Goal: Task Accomplishment & Management: Use online tool/utility

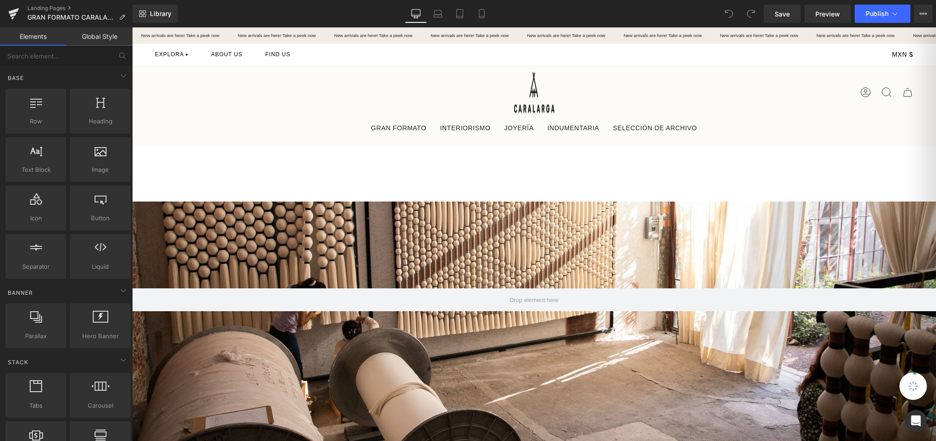
scroll to position [6861, 804]
click at [467, 237] on div at bounding box center [534, 246] width 804 height 403
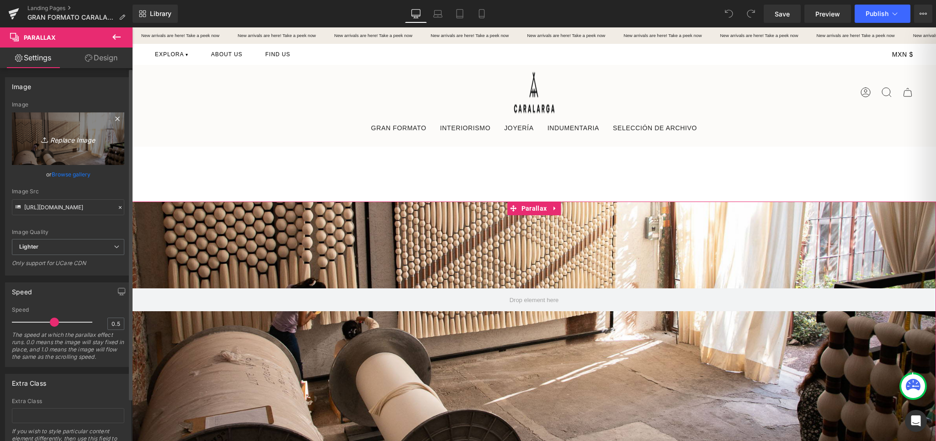
click at [69, 140] on icon "Replace Image" at bounding box center [68, 138] width 73 height 11
type input "C:\fakepath\ALTA.jpg"
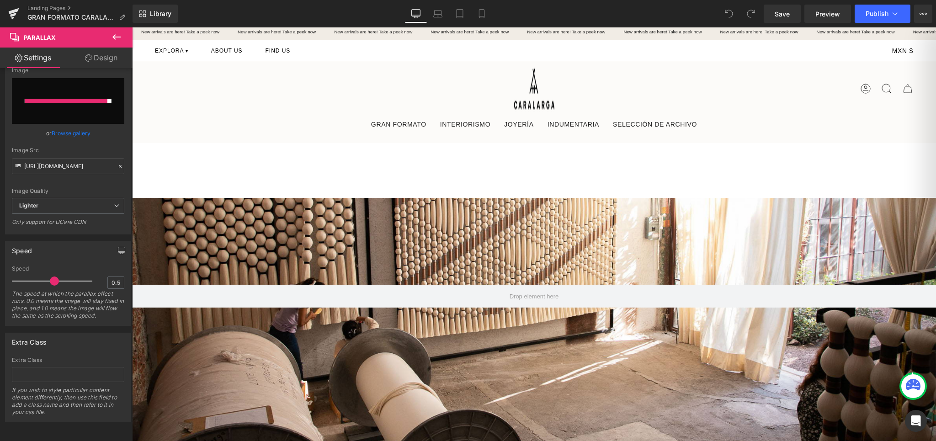
scroll to position [0, 0]
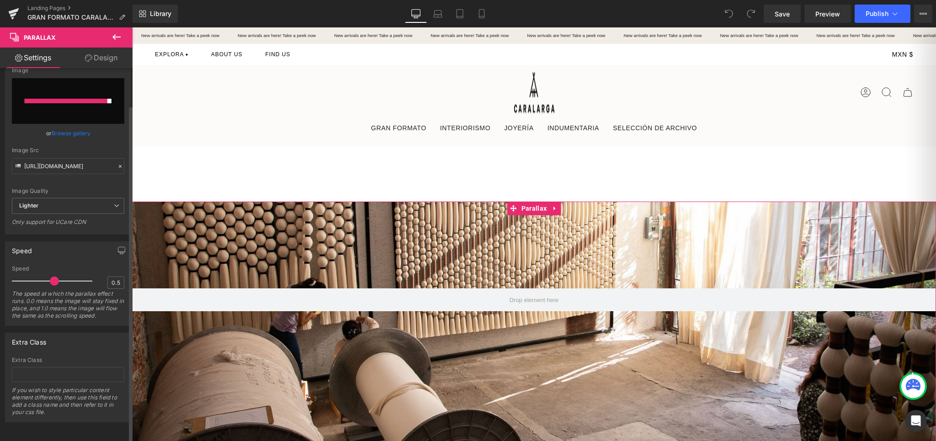
click at [84, 85] on input "file" at bounding box center [68, 101] width 112 height 46
click at [114, 36] on icon at bounding box center [116, 36] width 8 height 5
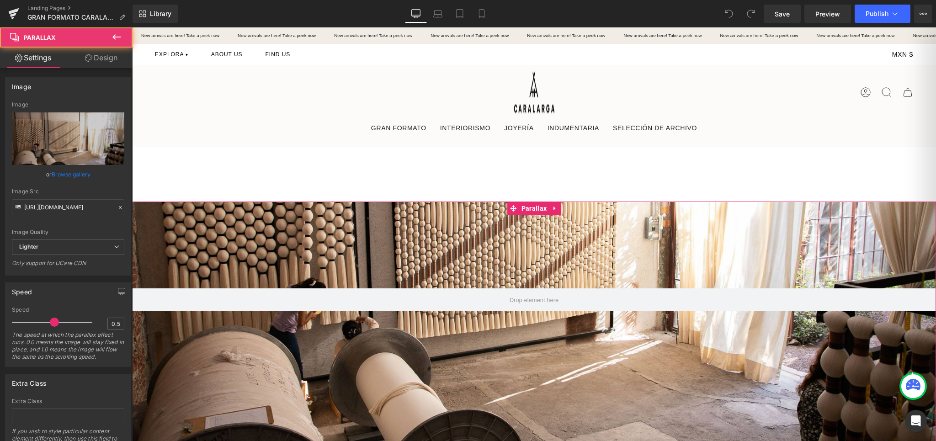
click at [294, 234] on div at bounding box center [534, 246] width 804 height 403
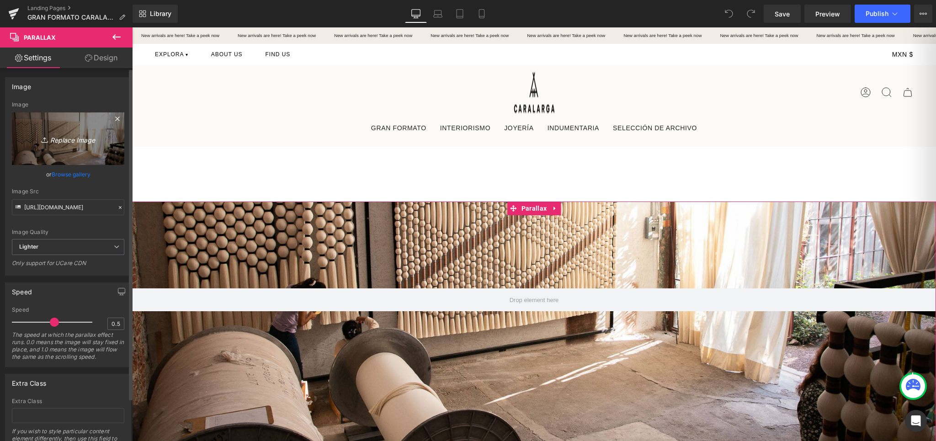
click at [70, 146] on link "Replace Image" at bounding box center [68, 138] width 112 height 53
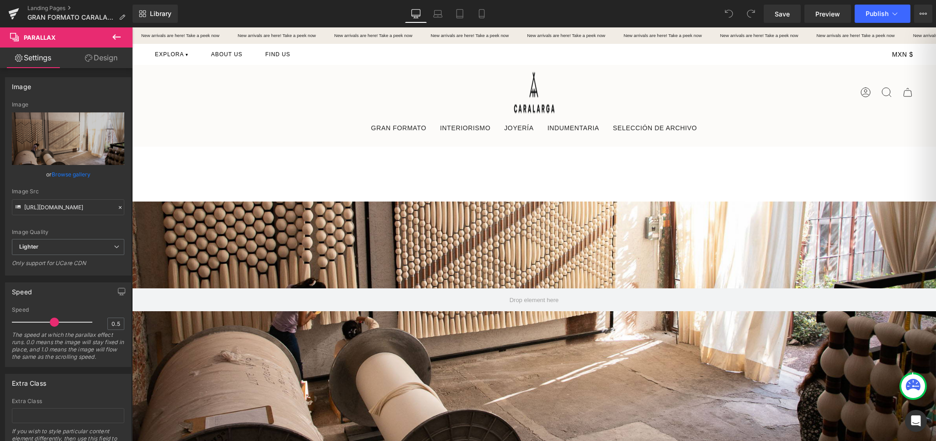
type input "C:\fakepath\BAJA.jpg"
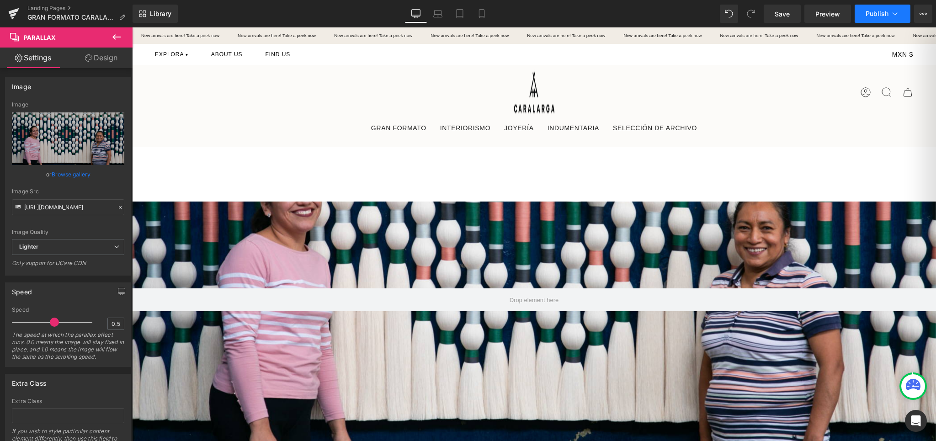
click at [877, 16] on span "Publish" at bounding box center [876, 13] width 23 height 7
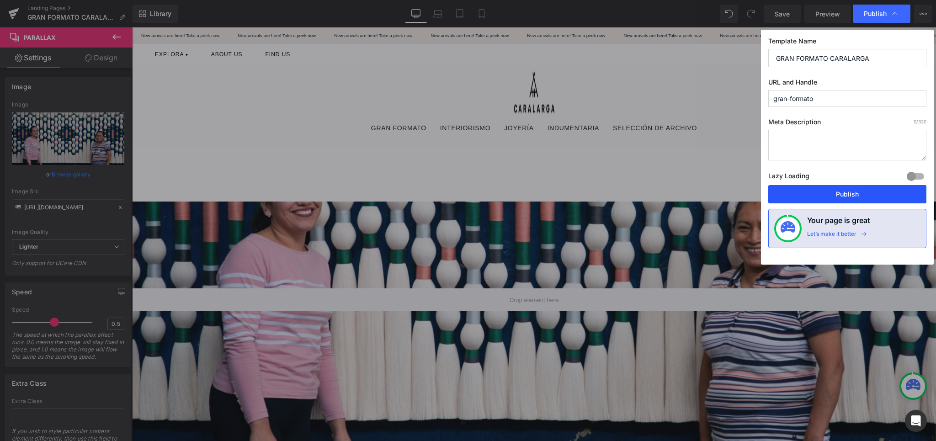
click at [861, 194] on button "Publish" at bounding box center [847, 194] width 158 height 18
